Goal: Task Accomplishment & Management: Use online tool/utility

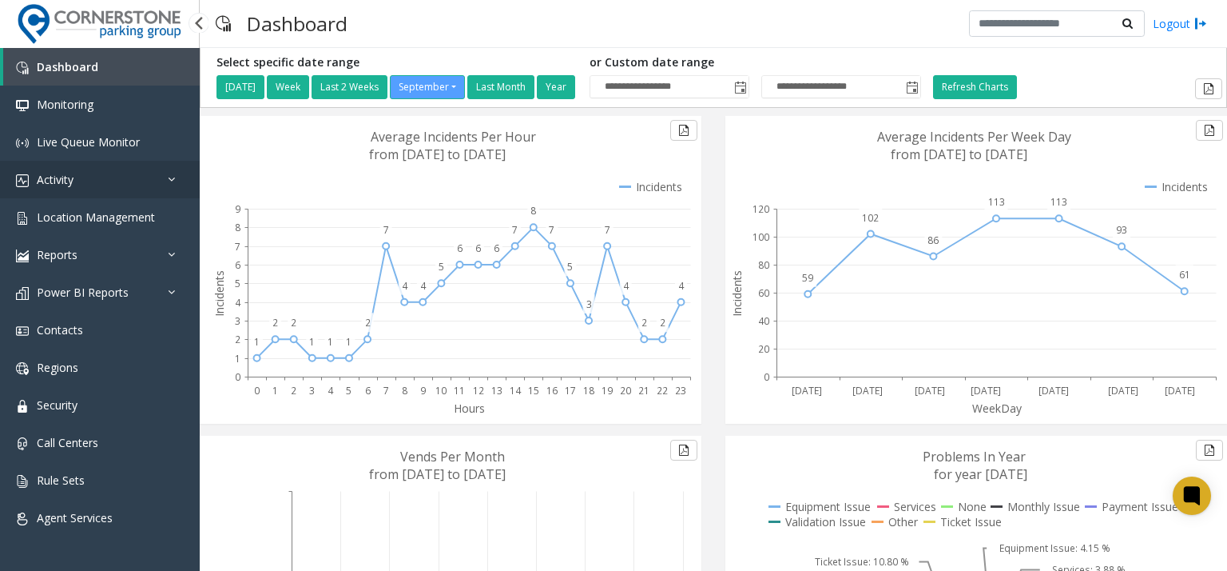
click at [121, 186] on link "Activity" at bounding box center [100, 180] width 200 height 38
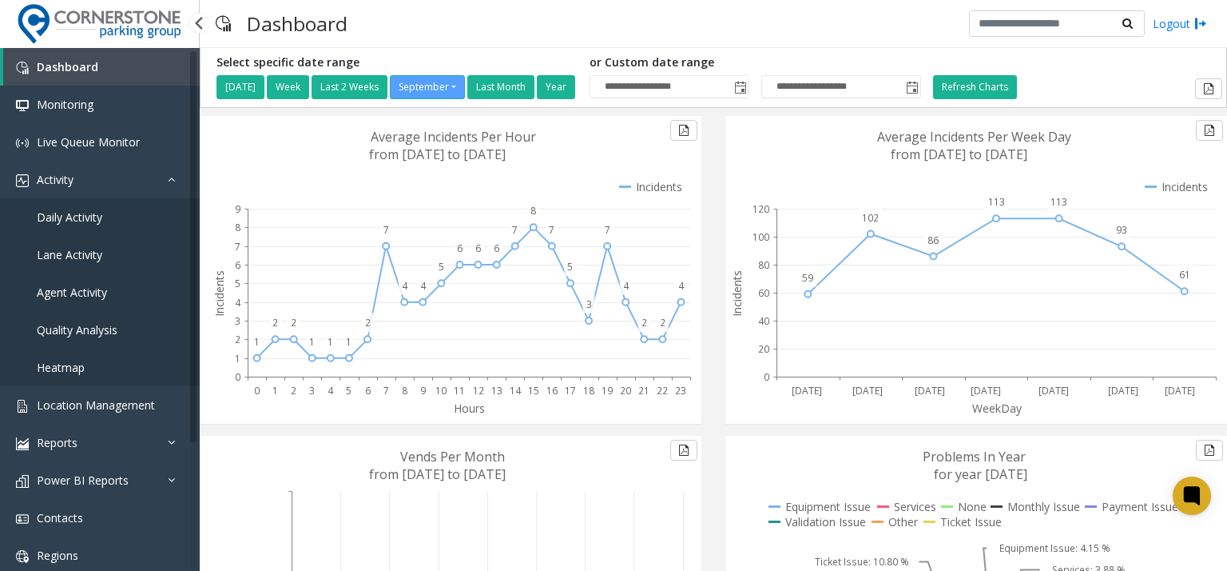
click at [129, 212] on link "Daily Activity" at bounding box center [100, 217] width 200 height 38
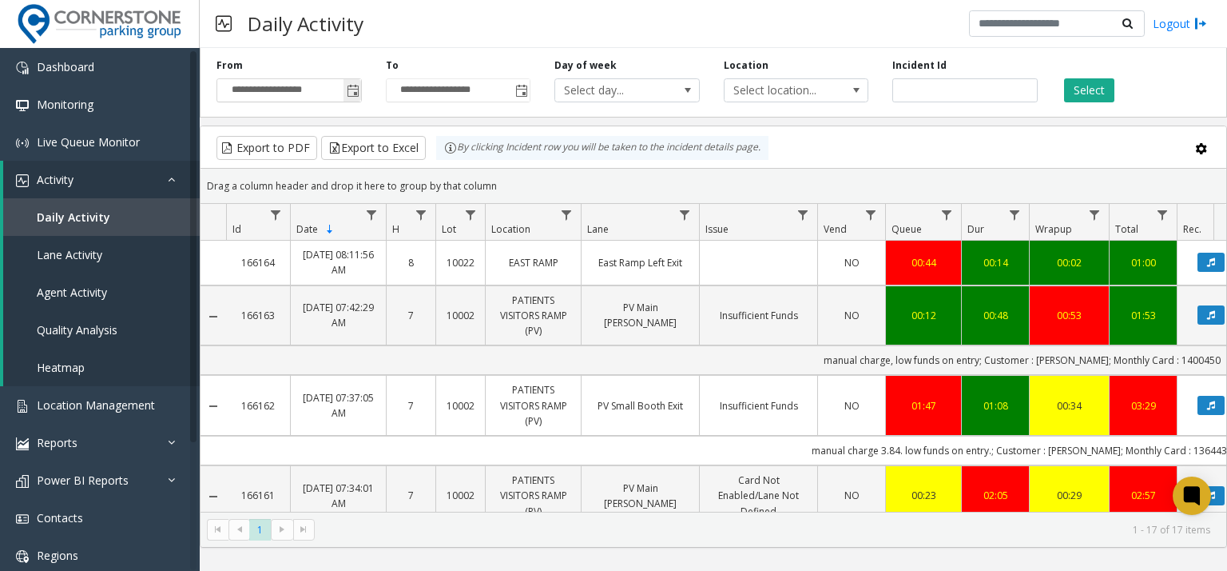
click at [360, 90] on span "Toggle popup" at bounding box center [353, 91] width 18 height 26
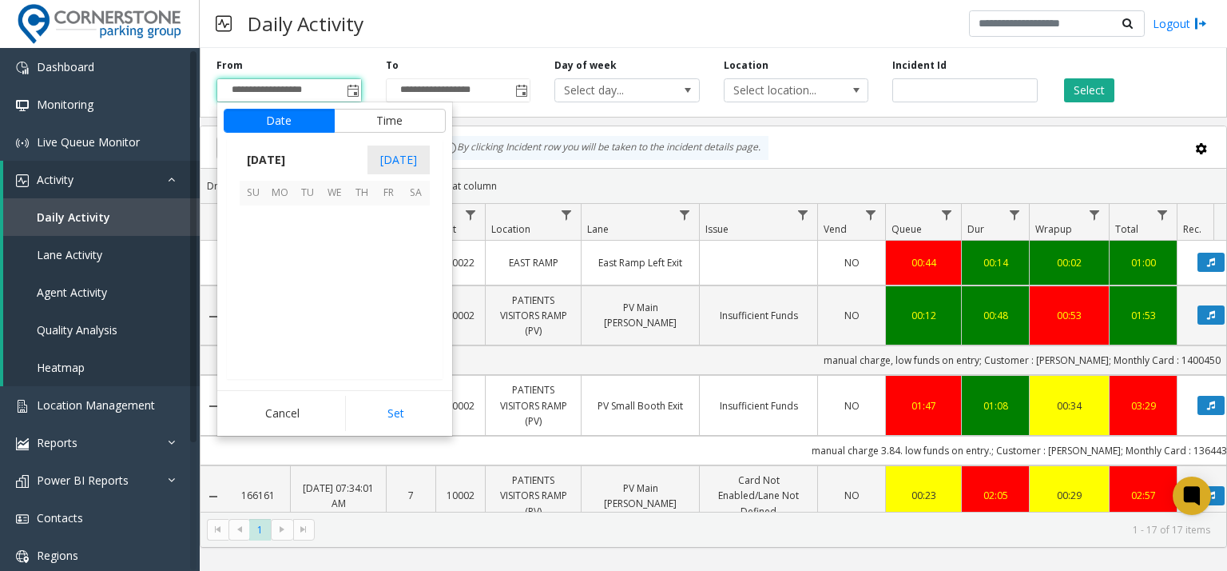
scroll to position [286776, 0]
drag, startPoint x: 265, startPoint y: 268, endPoint x: 284, endPoint y: 272, distance: 19.8
click at [284, 272] on tr "14 15 16 17 18 19 20" at bounding box center [335, 273] width 190 height 27
click at [284, 272] on span "15" at bounding box center [280, 273] width 27 height 27
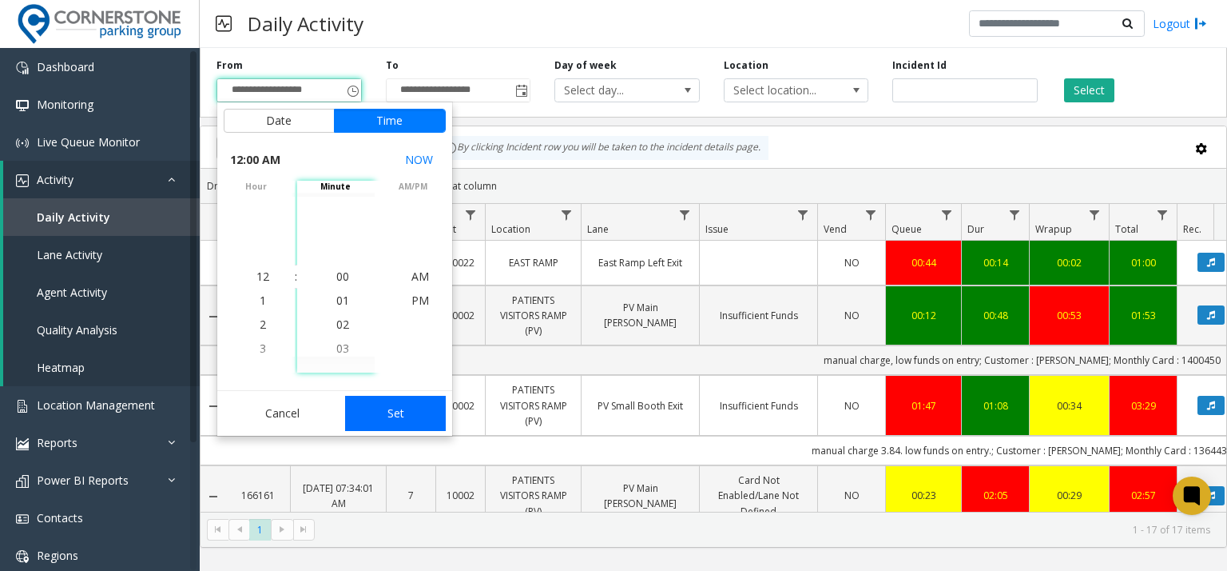
click at [388, 416] on button "Set" at bounding box center [395, 413] width 101 height 35
type input "**********"
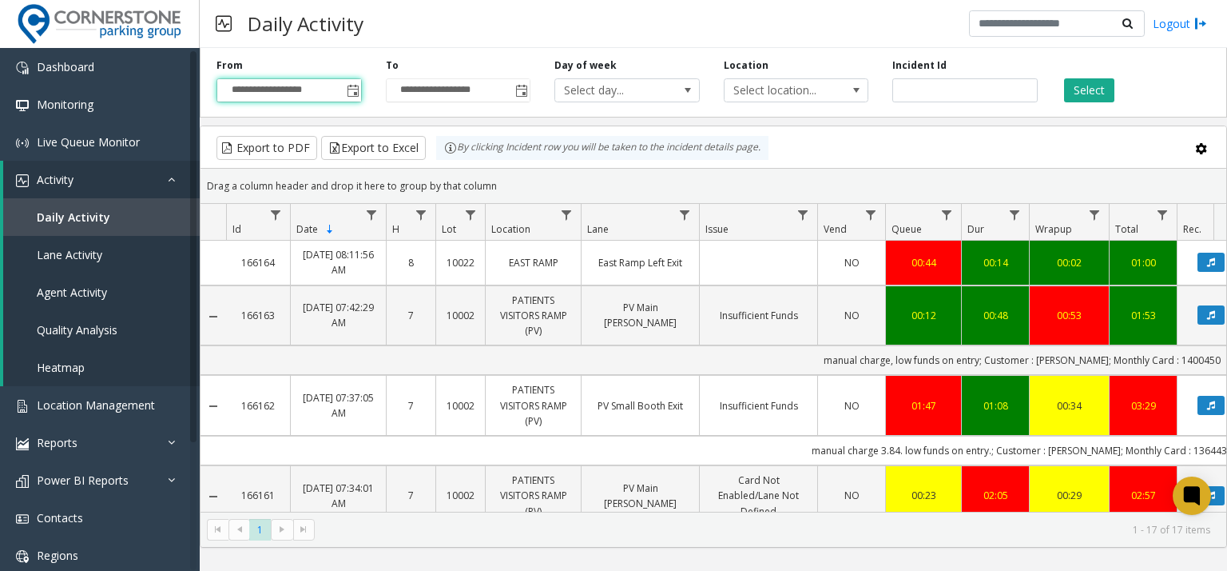
click at [523, 76] on div "**********" at bounding box center [458, 80] width 169 height 44
click at [525, 82] on span "Toggle popup" at bounding box center [521, 91] width 18 height 26
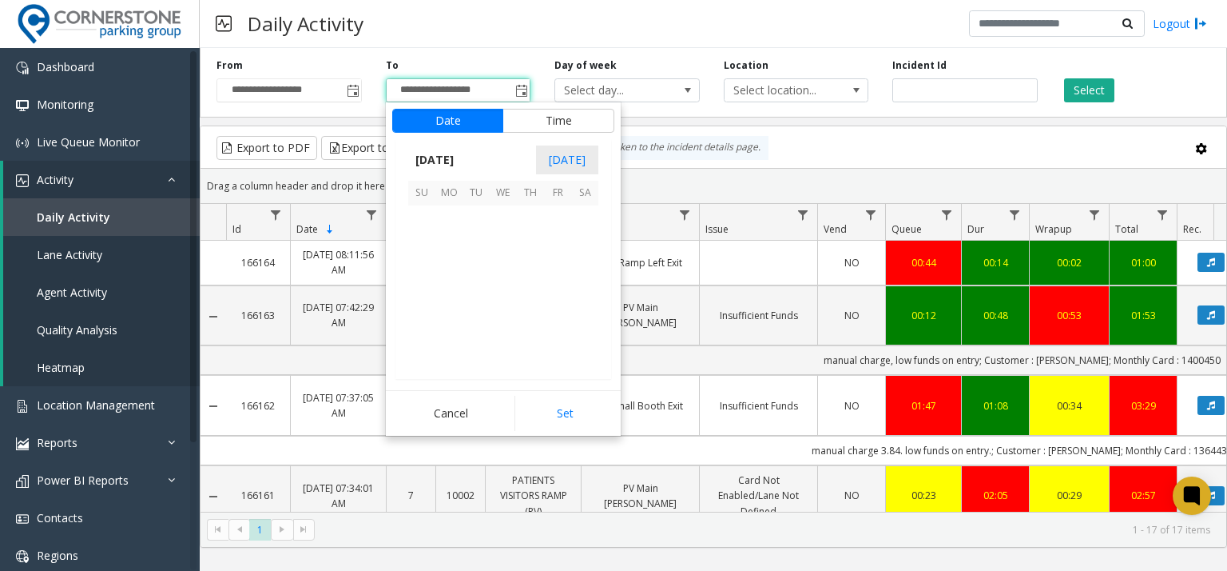
scroll to position [24, 0]
click at [444, 270] on span "15" at bounding box center [448, 273] width 27 height 27
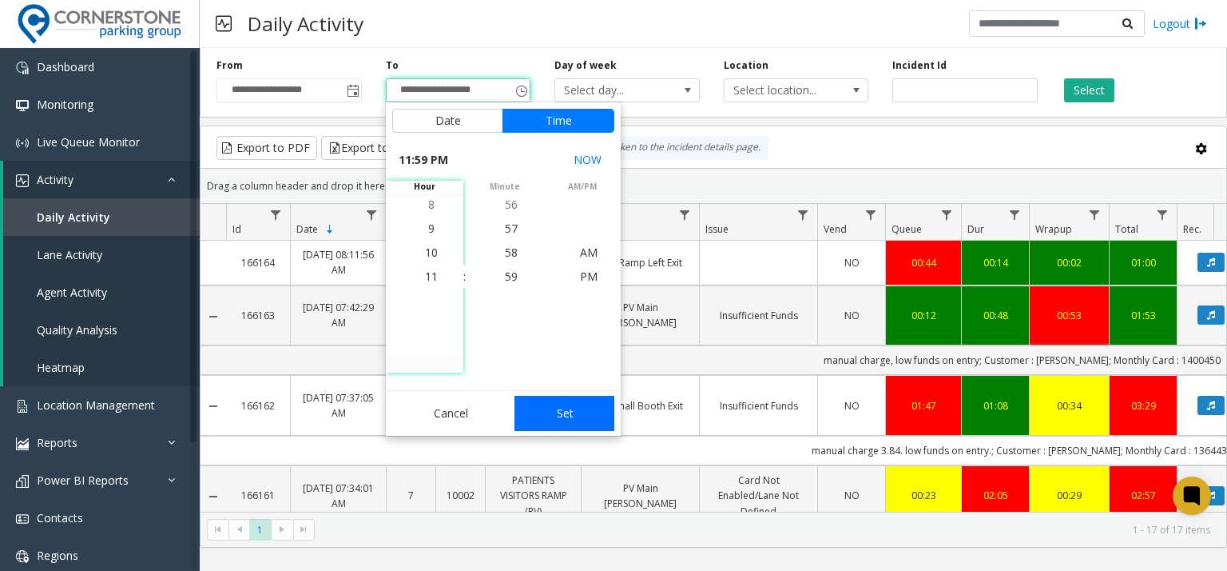
click at [582, 423] on button "Set" at bounding box center [565, 413] width 101 height 35
type input "**********"
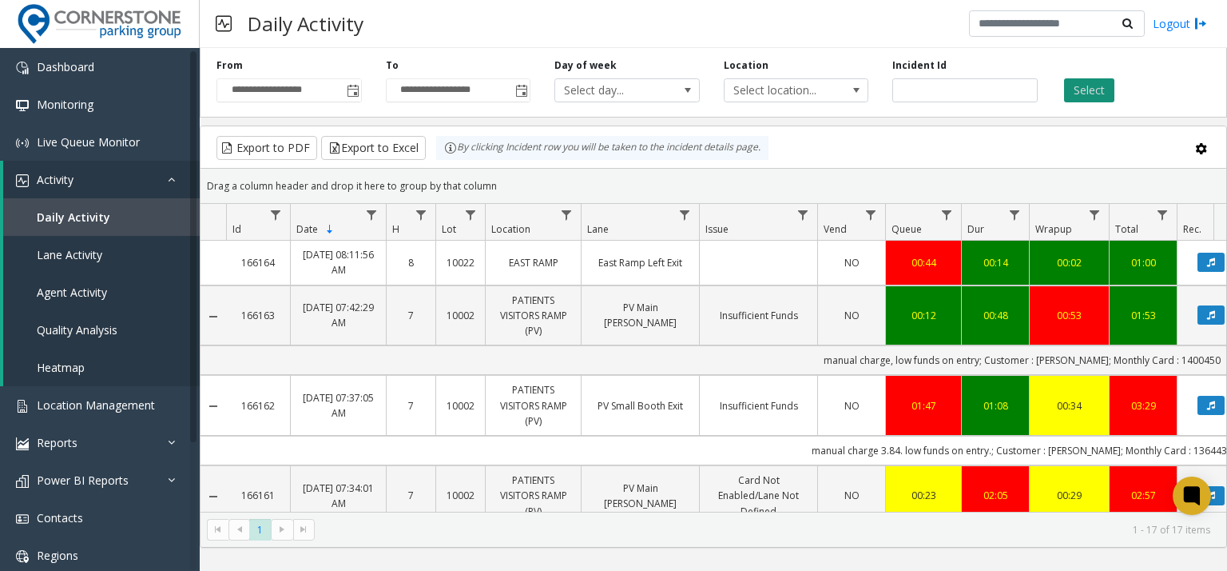
click at [1093, 93] on button "Select" at bounding box center [1089, 90] width 50 height 24
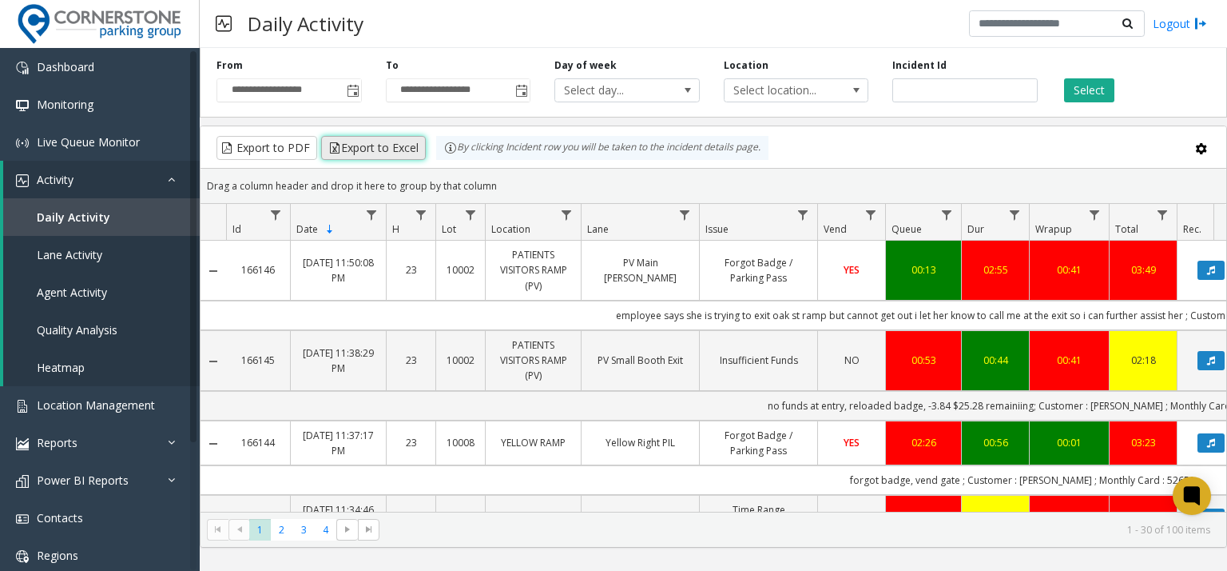
click at [387, 145] on button "Export to Excel" at bounding box center [373, 148] width 105 height 24
